Goal: Information Seeking & Learning: Learn about a topic

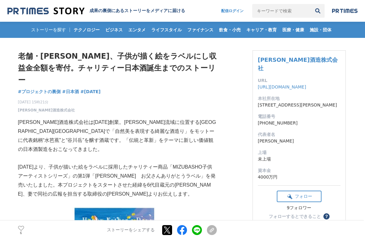
click at [115, 118] on p "[PERSON_NAME]酒造株式会社は[DATE]創業。[PERSON_NAME]流域に位置する[GEOGRAPHIC_DATA][GEOGRAPHIC_D…" at bounding box center [117, 136] width 199 height 36
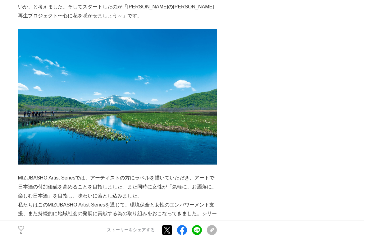
scroll to position [924, 0]
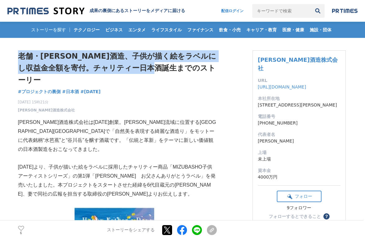
drag, startPoint x: 20, startPoint y: 56, endPoint x: 193, endPoint y: 74, distance: 174.1
click at [193, 74] on h1 "老舗・[PERSON_NAME]酒造、子供が描く絵をラベルにし収益金全額を寄付。チャリティー日本酒誕生までのストーリー" at bounding box center [117, 68] width 199 height 36
copy h1 "老舗・[PERSON_NAME]酒造、子供が描く絵をラベルにし収益金全額を寄付。チャリティー日本酒誕生までのストーリー"
